Goal: Task Accomplishment & Management: Manage account settings

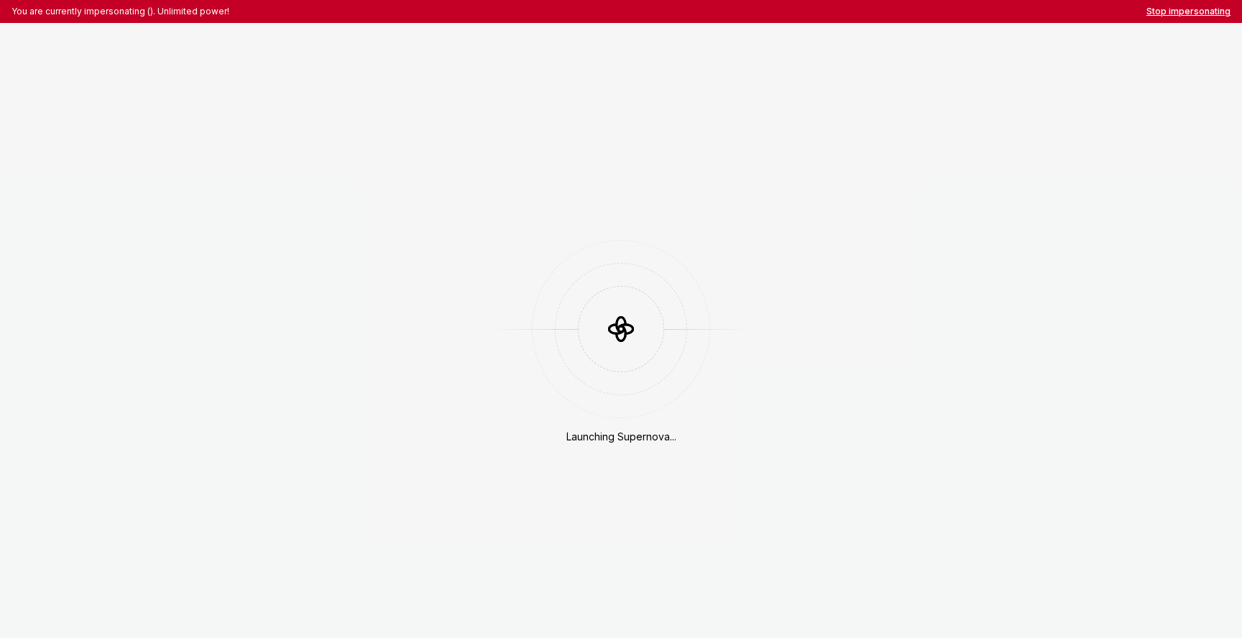
click at [1198, 16] on button "Stop impersonating" at bounding box center [1188, 12] width 84 height 12
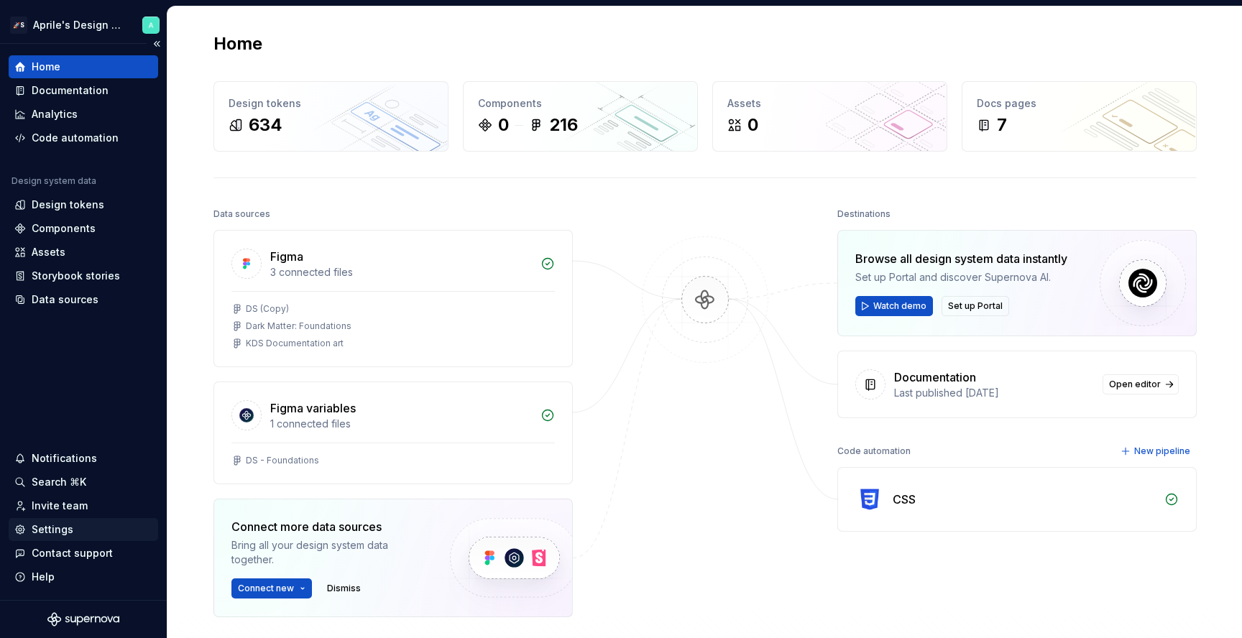
click at [63, 525] on div "Settings" at bounding box center [53, 530] width 42 height 14
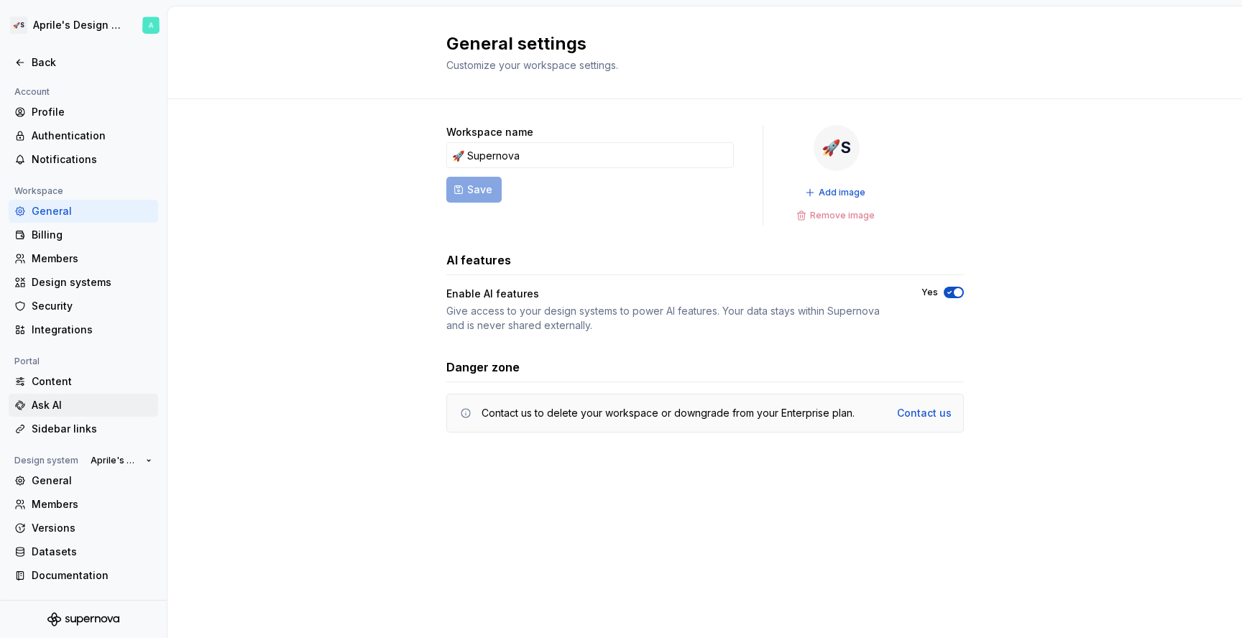
click at [66, 395] on div "Ask AI" at bounding box center [84, 405] width 150 height 23
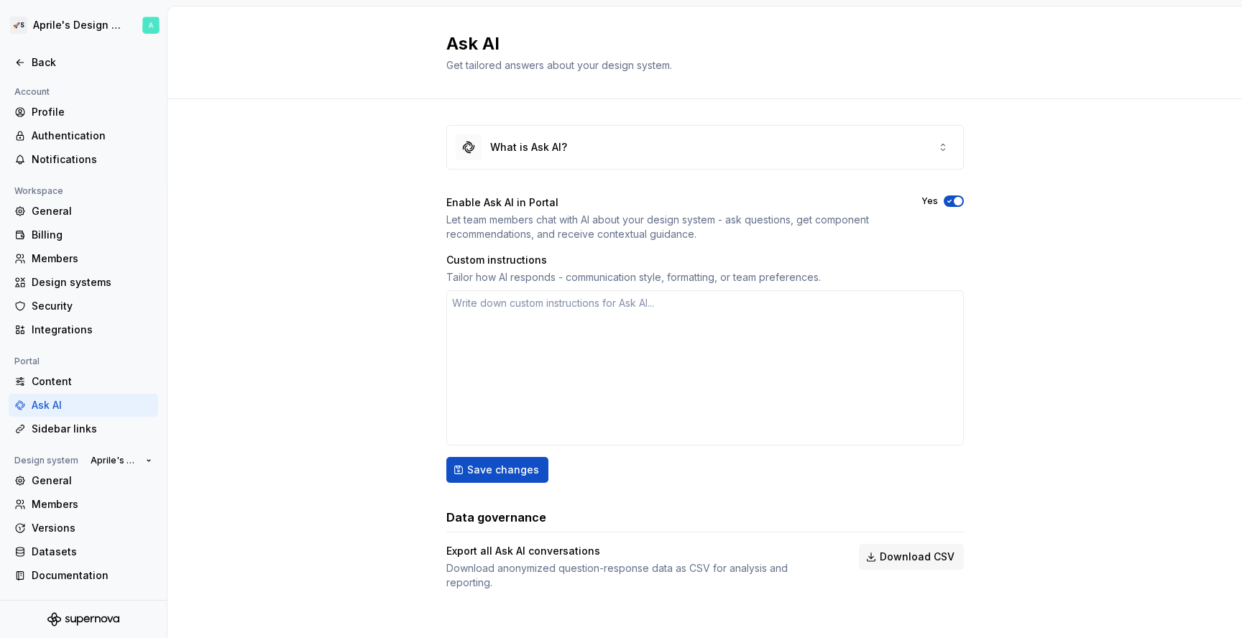
click at [955, 203] on span "button" at bounding box center [958, 201] width 9 height 9
click at [958, 201] on button "No" at bounding box center [954, 202] width 20 height 12
click at [90, 213] on div "General" at bounding box center [92, 211] width 121 height 14
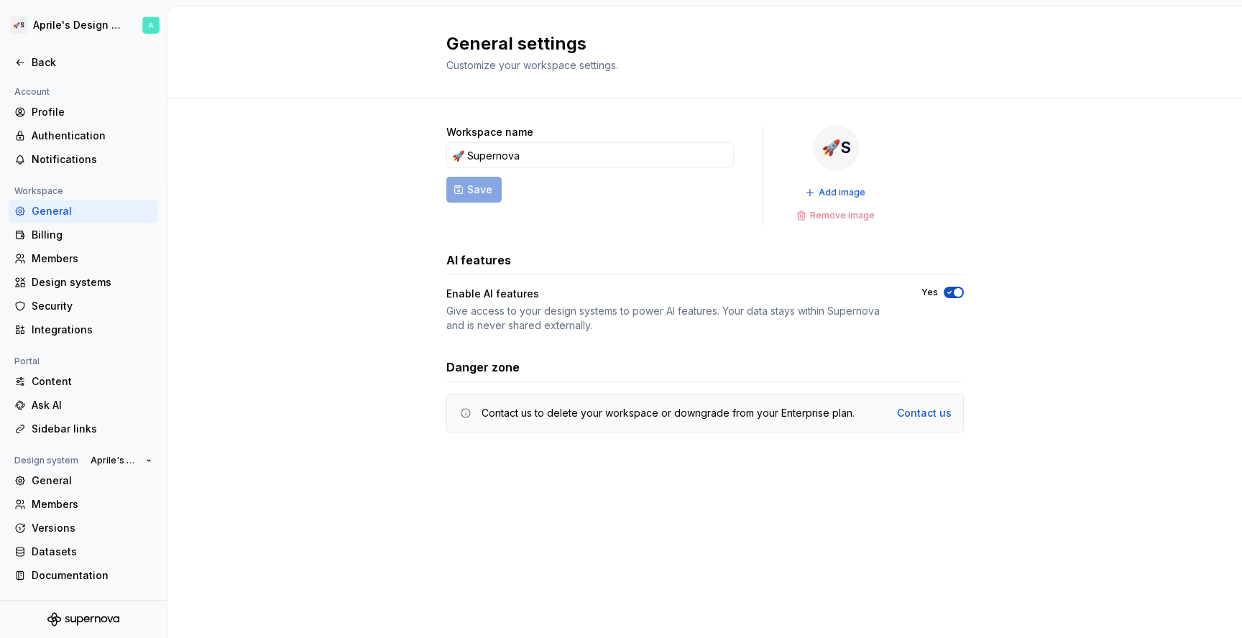
click at [947, 295] on icon "button" at bounding box center [950, 292] width 12 height 9
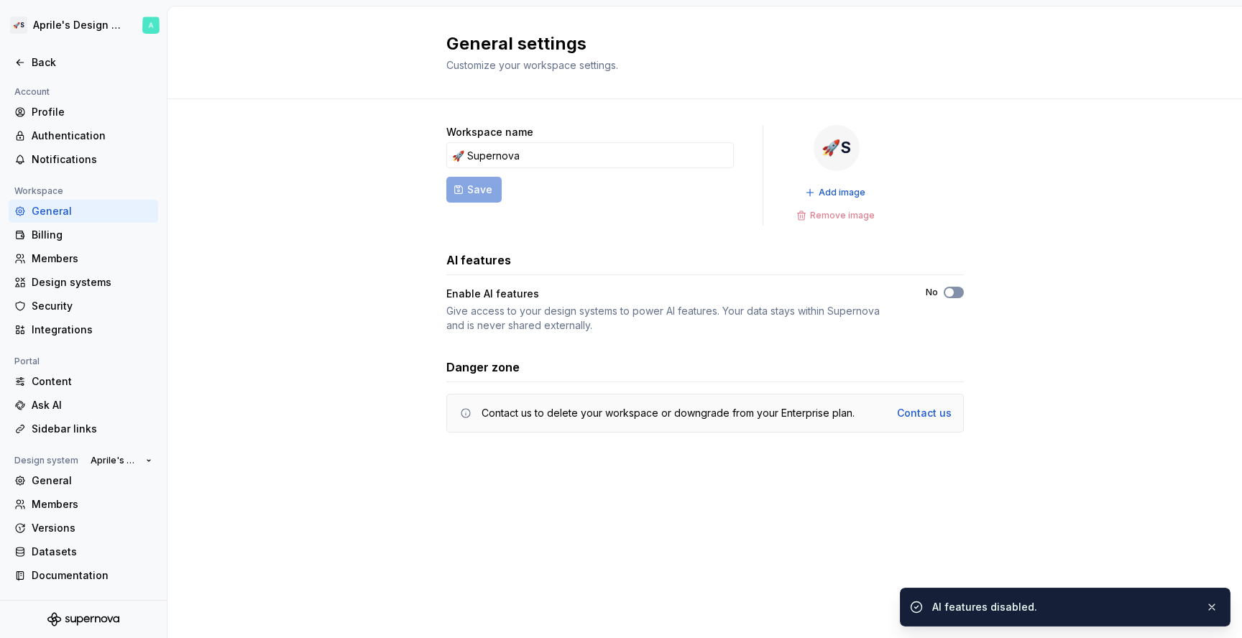
click at [955, 291] on icon "button" at bounding box center [950, 292] width 12 height 9
click at [83, 397] on div "Ask AI" at bounding box center [84, 405] width 150 height 23
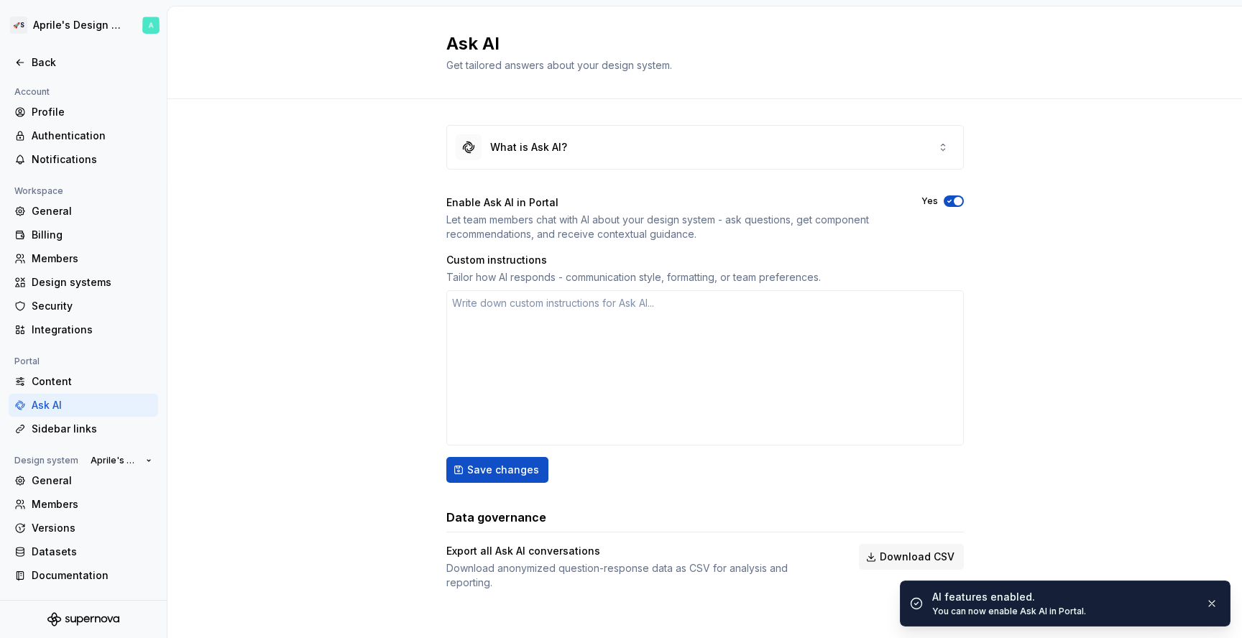
click at [944, 198] on icon "button" at bounding box center [950, 201] width 12 height 9
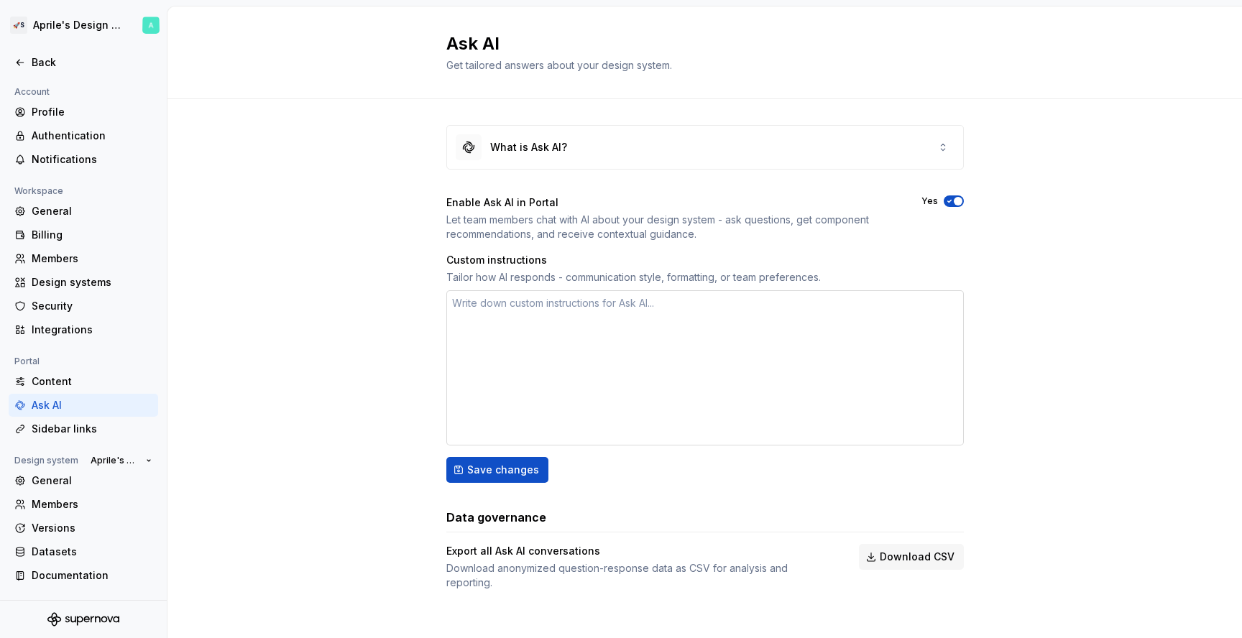
click at [521, 365] on textarea at bounding box center [705, 367] width 518 height 155
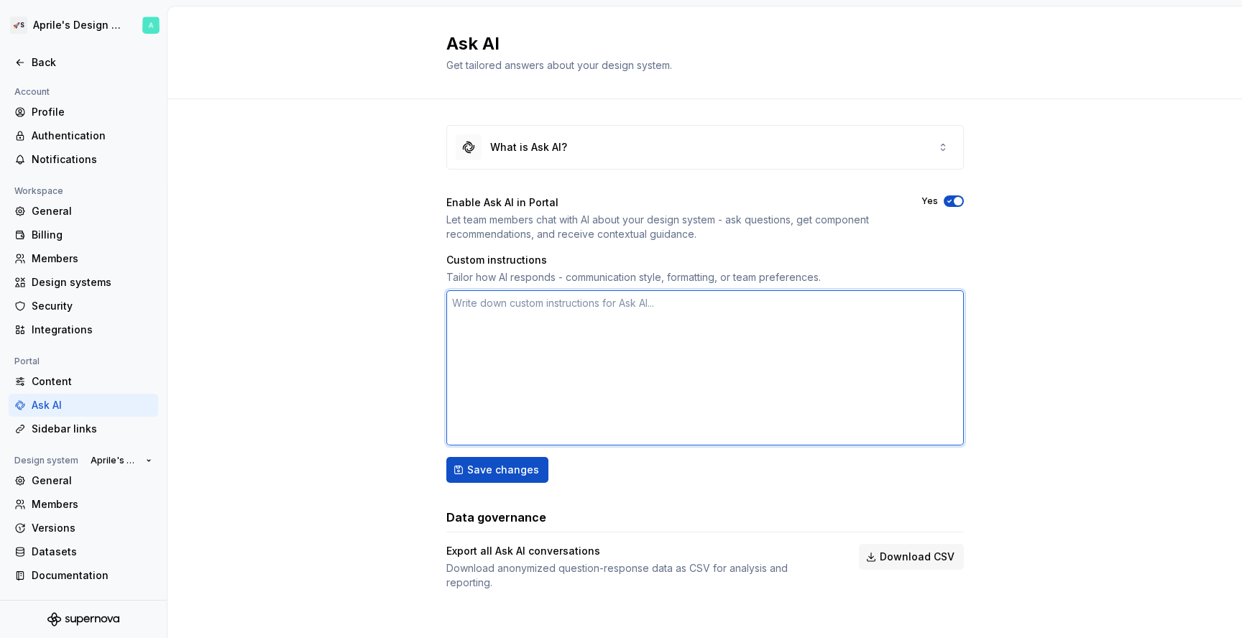
type textarea "*"
type textarea "a"
type textarea "*"
type textarea "as"
type textarea "*"
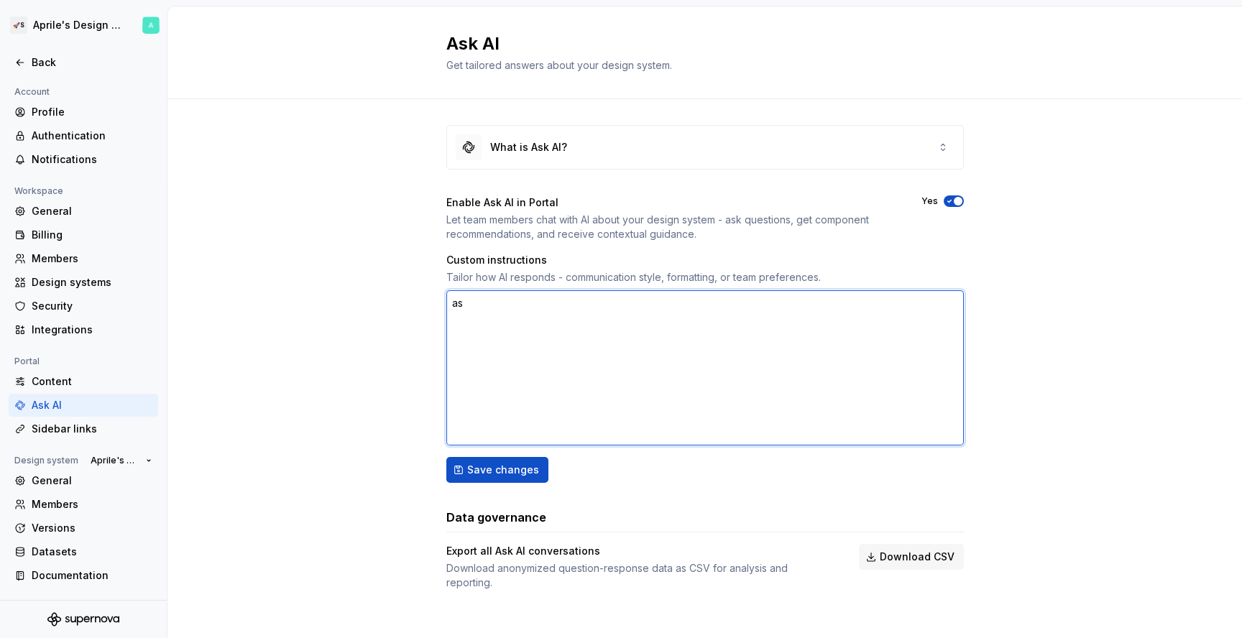
type textarea "asd"
type textarea "*"
type textarea "asda"
type textarea "*"
type textarea "asdas"
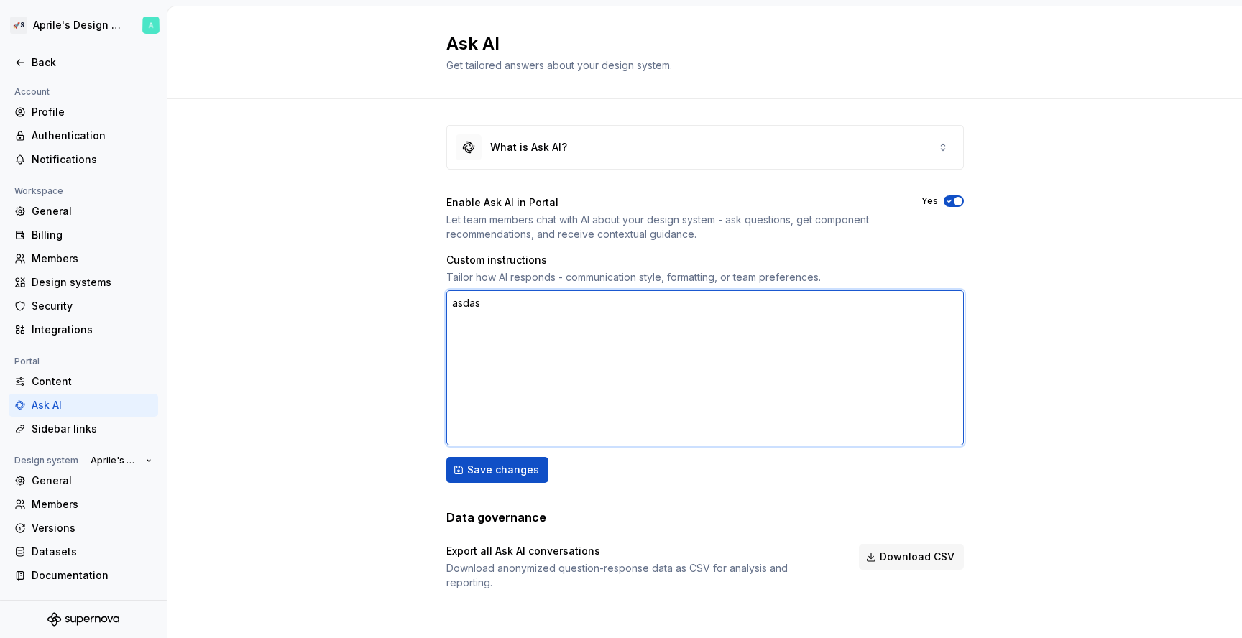
type textarea "*"
type textarea "asdasd"
type textarea "*"
type textarea "asdasdq"
type textarea "*"
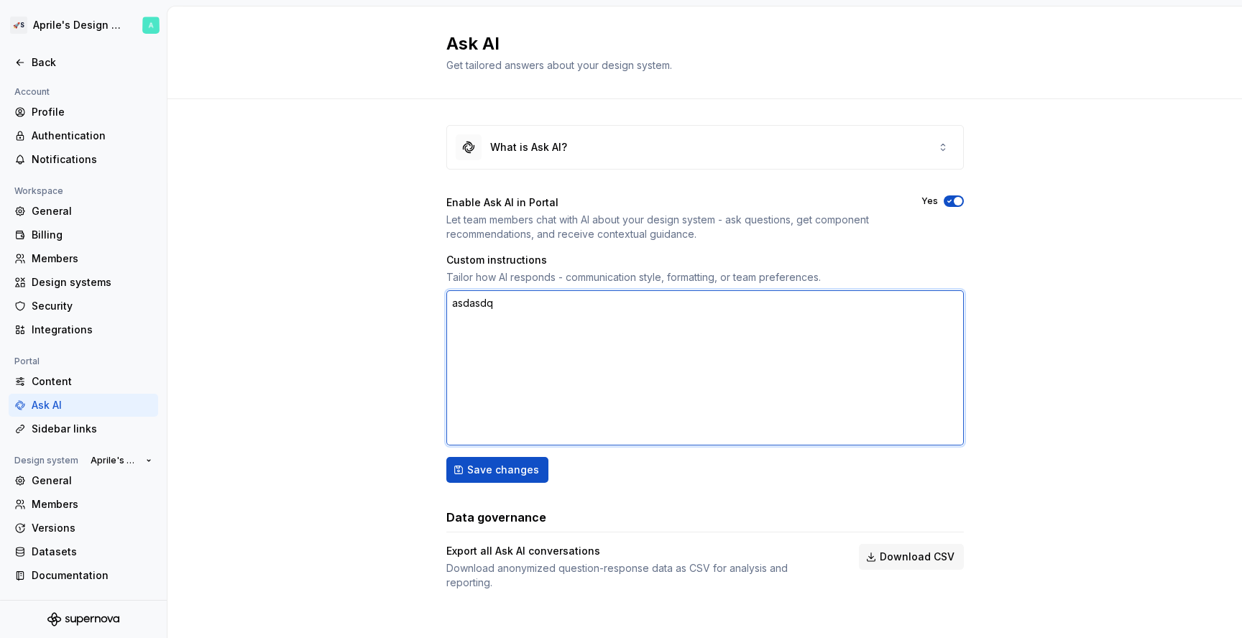
type textarea "asdasdqw"
type textarea "*"
type textarea "asdasdqwe"
type textarea "*"
type textarea "asdasdqwes"
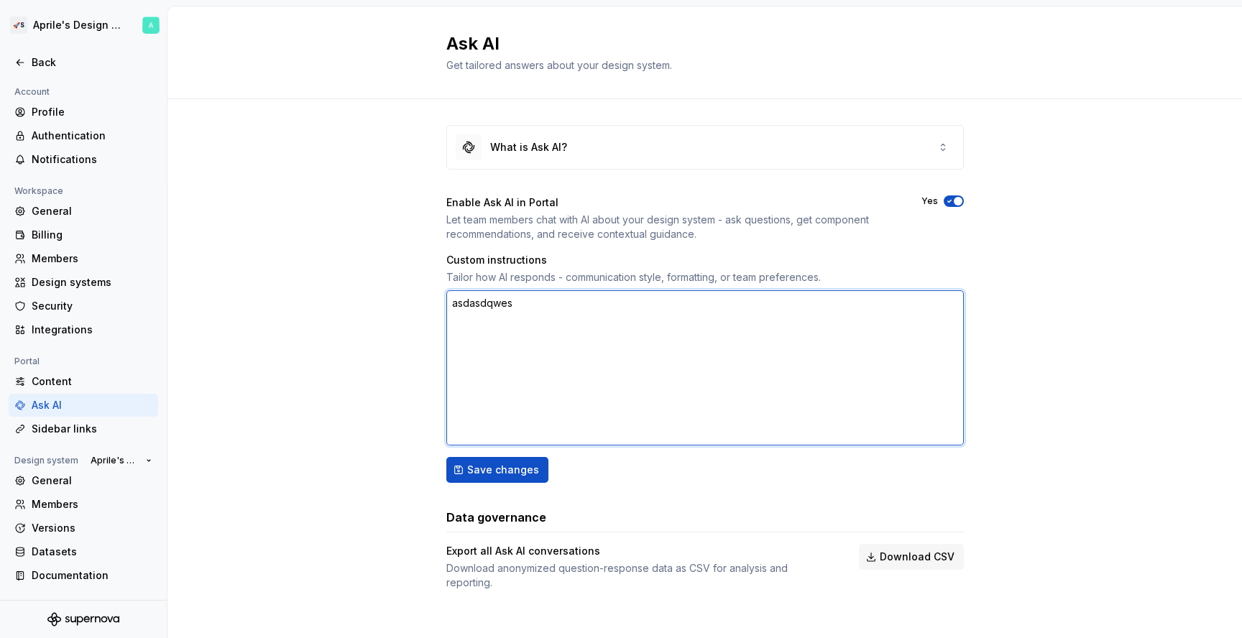
type textarea "*"
type textarea "asdasdqwesd"
type textarea "*"
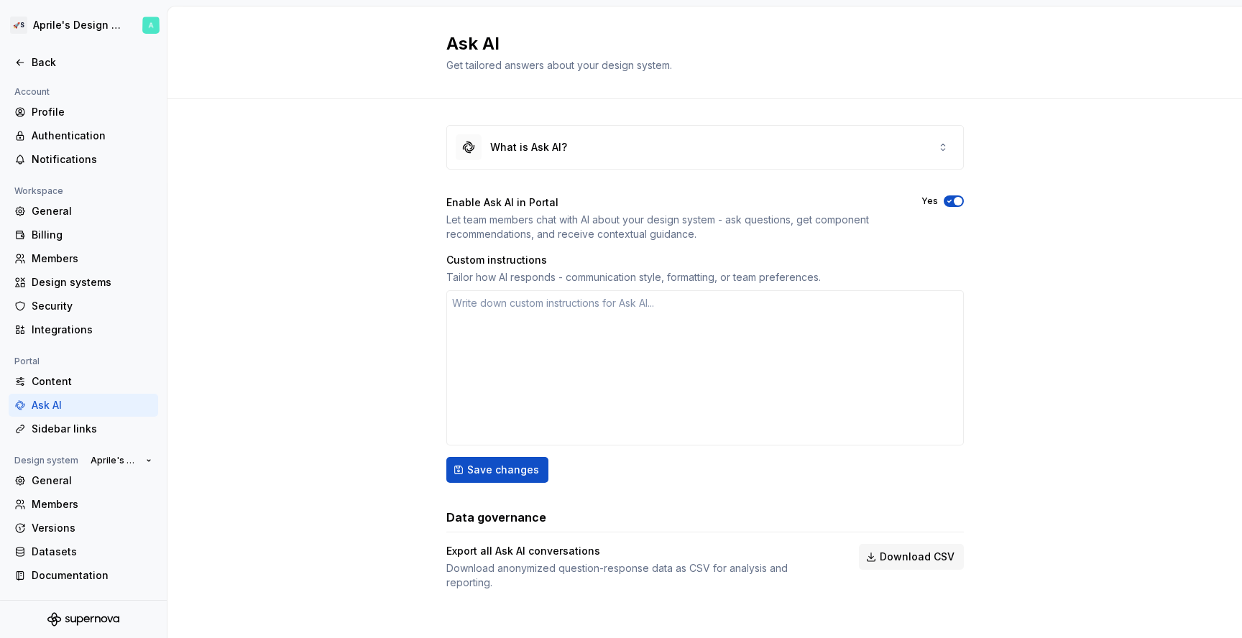
click at [240, 359] on div "What is Ask AI? Enable Ask AI in Portal Let team members chat with AI about you…" at bounding box center [704, 372] width 1075 height 546
type textarea "*"
